Goal: Information Seeking & Learning: Learn about a topic

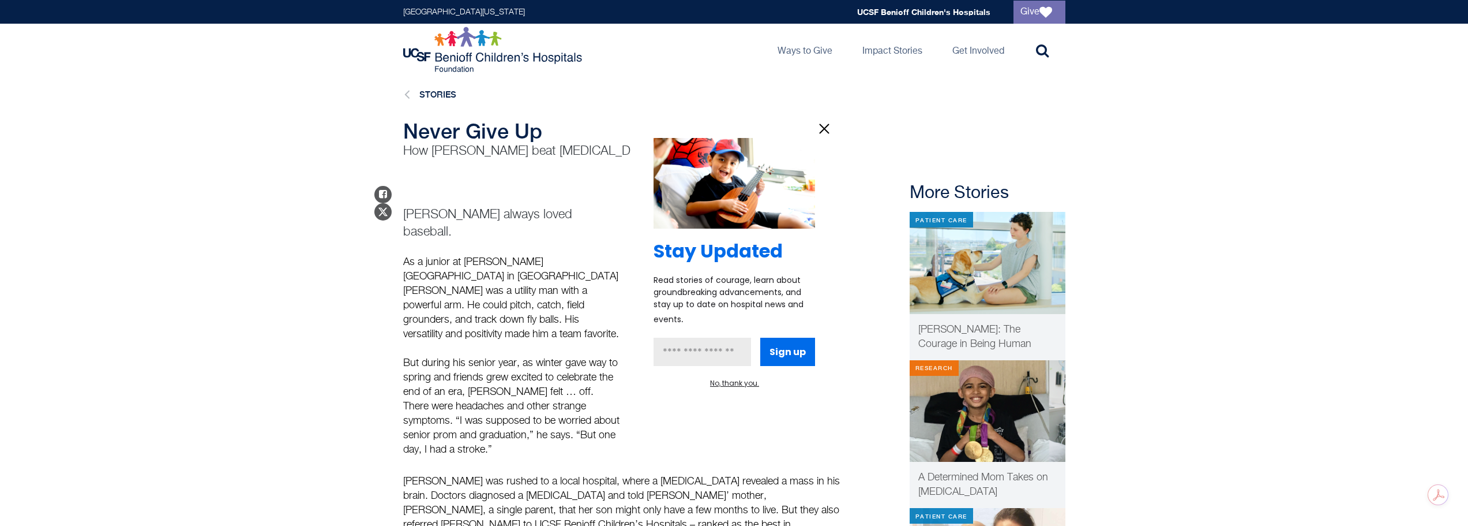
click at [242, 297] on div at bounding box center [734, 263] width 1468 height 526
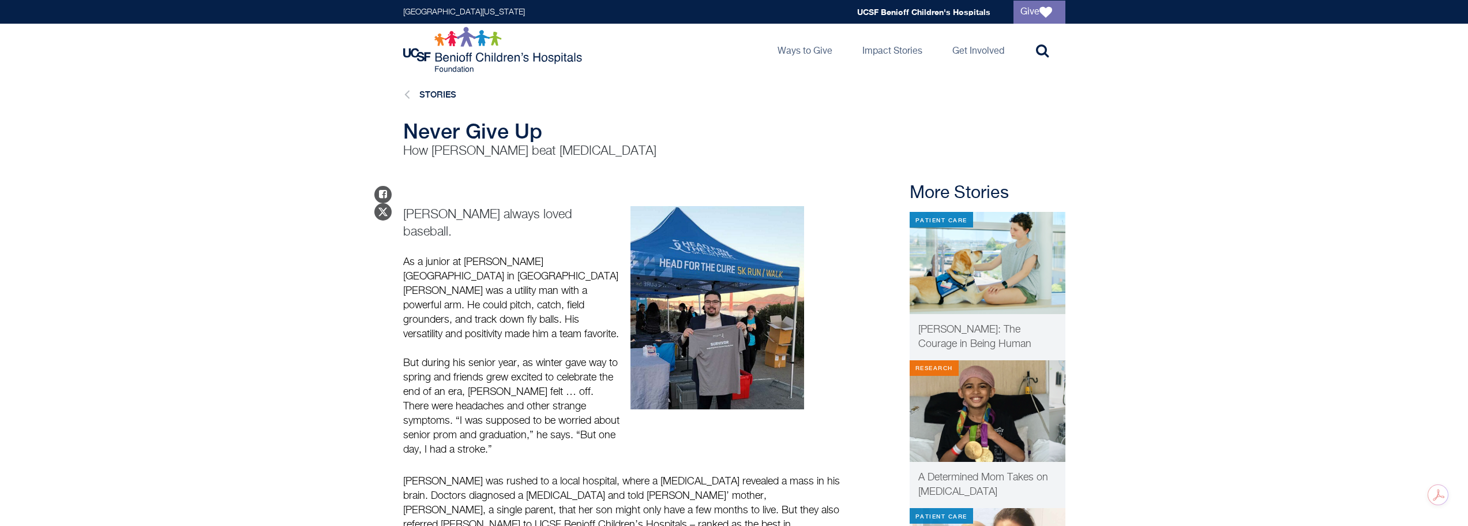
drag, startPoint x: 408, startPoint y: 219, endPoint x: 478, endPoint y: 215, distance: 70.5
click at [478, 215] on p "[PERSON_NAME] always loved baseball." at bounding box center [511, 223] width 217 height 35
drag, startPoint x: 442, startPoint y: 235, endPoint x: 423, endPoint y: 228, distance: 20.1
click at [434, 234] on div "Chris Ramirez always loved baseball. As a junior at Capuchino High School in Sa…" at bounding box center [511, 331] width 217 height 251
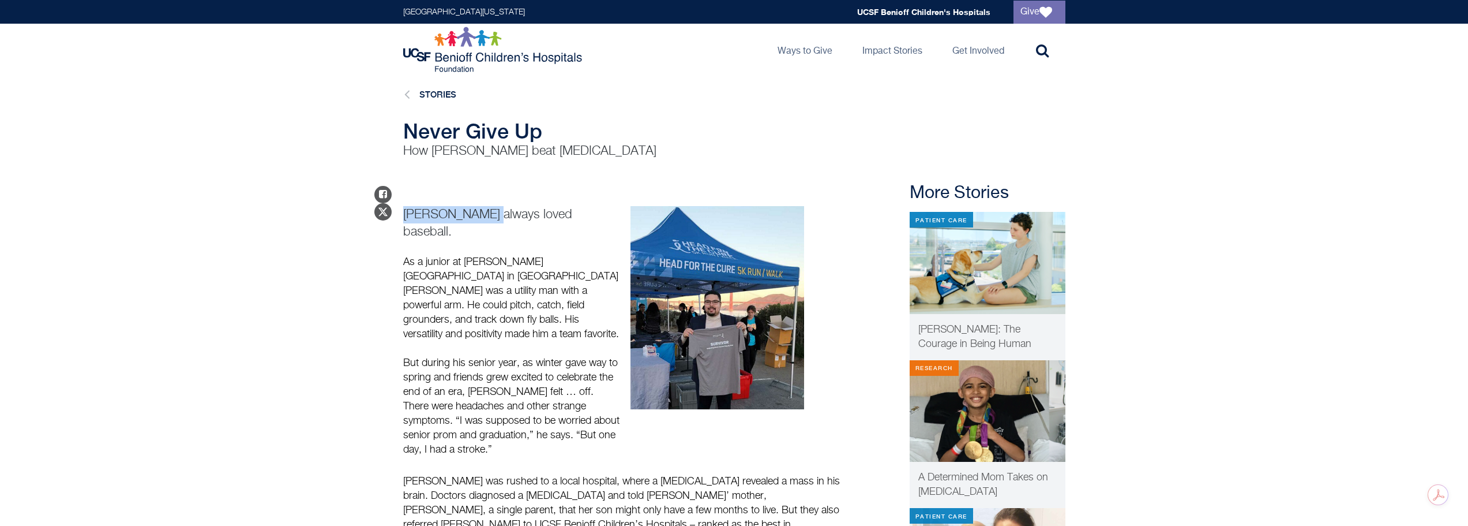
drag, startPoint x: 404, startPoint y: 215, endPoint x: 482, endPoint y: 214, distance: 77.3
click at [482, 214] on p "[PERSON_NAME] always loved baseball." at bounding box center [511, 223] width 217 height 35
copy p "Chris Ramirez"
